Goal: Communication & Community: Connect with others

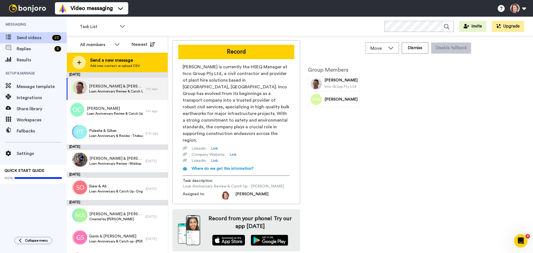
click at [101, 60] on span "Send a new message" at bounding box center [115, 60] width 50 height 7
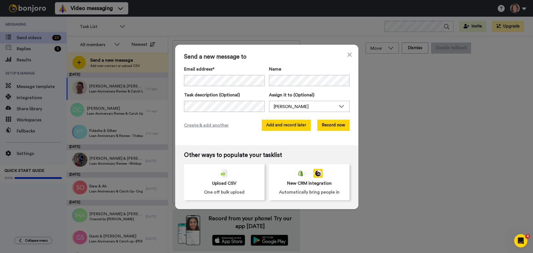
click at [282, 126] on button "Add and record later" at bounding box center [286, 125] width 49 height 11
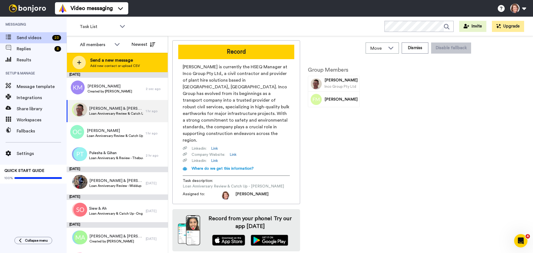
click at [131, 64] on span "Add new contact or upload CSV" at bounding box center [115, 66] width 50 height 4
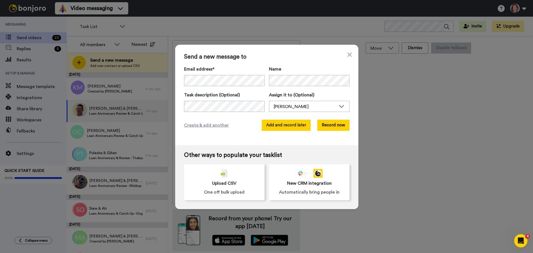
click at [280, 123] on button "Add and record later" at bounding box center [286, 125] width 49 height 11
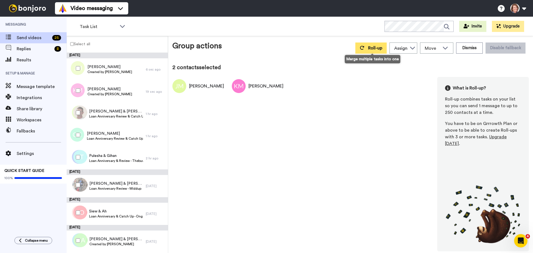
click at [364, 47] on icon at bounding box center [362, 48] width 4 height 4
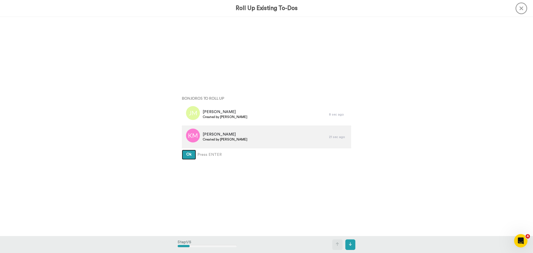
click at [182, 150] on button "Ok" at bounding box center [189, 155] width 14 height 10
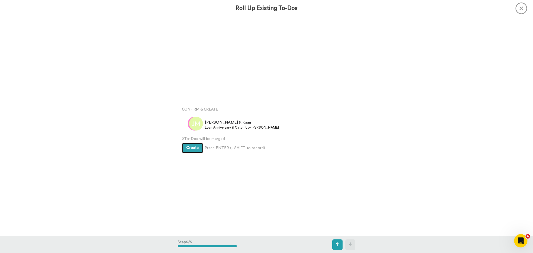
scroll to position [877, 0]
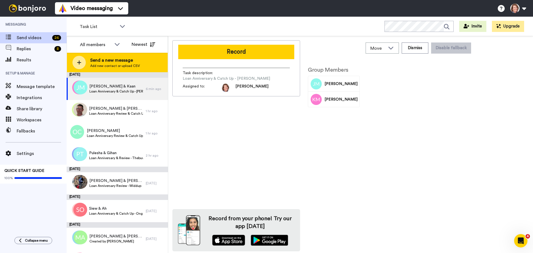
click at [132, 59] on span "Send a new message" at bounding box center [115, 60] width 50 height 7
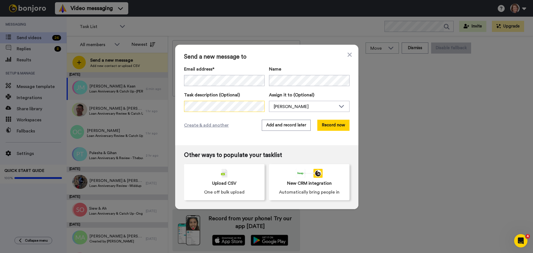
scroll to position [0, 4]
click at [293, 127] on button "Add and record later" at bounding box center [286, 125] width 49 height 11
